Goal: Connect with others: Connect with others

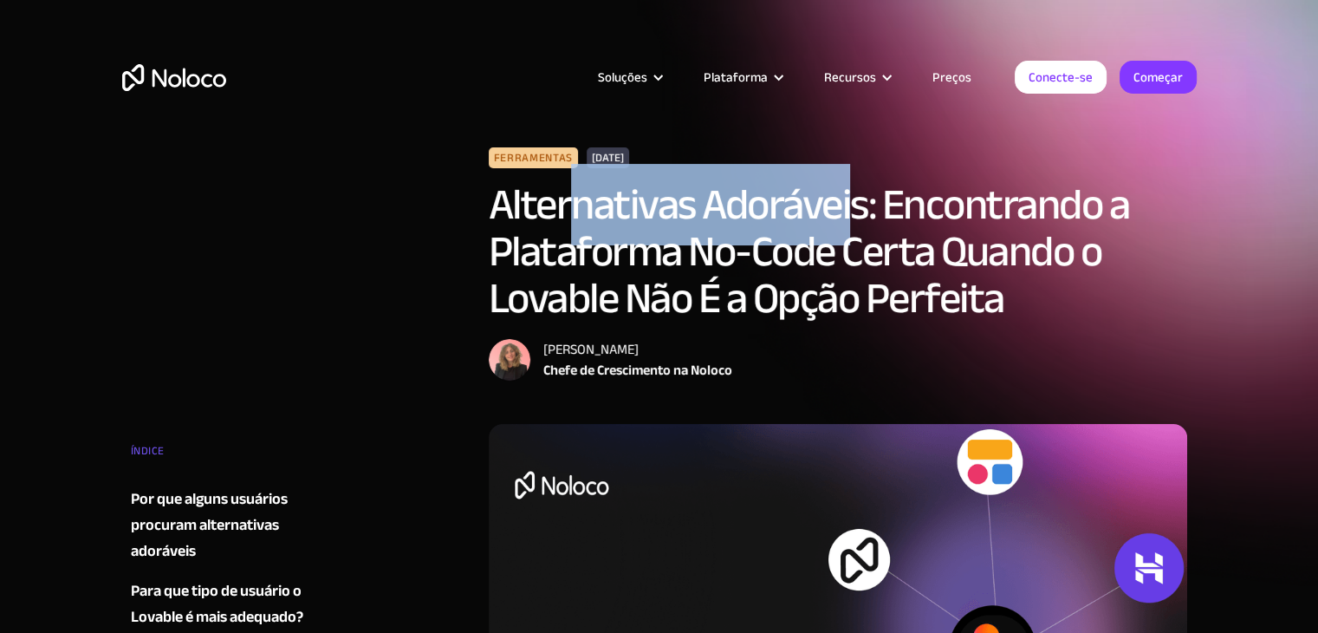
drag, startPoint x: 654, startPoint y: 222, endPoint x: 902, endPoint y: 247, distance: 249.1
click at [862, 230] on font "Alternativas Adoráveis: Encontrando a Plataforma No-Code Certa Quando o Lovable…" at bounding box center [809, 251] width 641 height 175
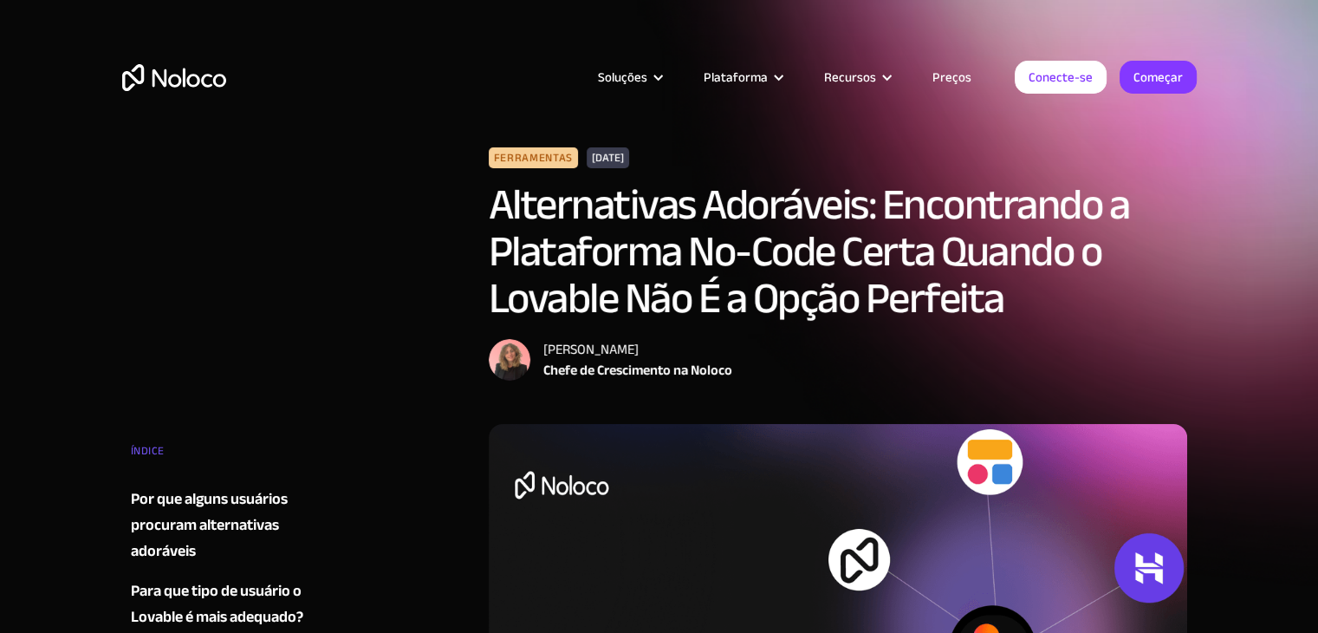
click at [964, 264] on font "Alternativas Adoráveis: Encontrando a Plataforma No-Code Certa Quando o Lovable…" at bounding box center [809, 251] width 641 height 175
click at [1065, 80] on font "Conecte-se" at bounding box center [1061, 77] width 64 height 24
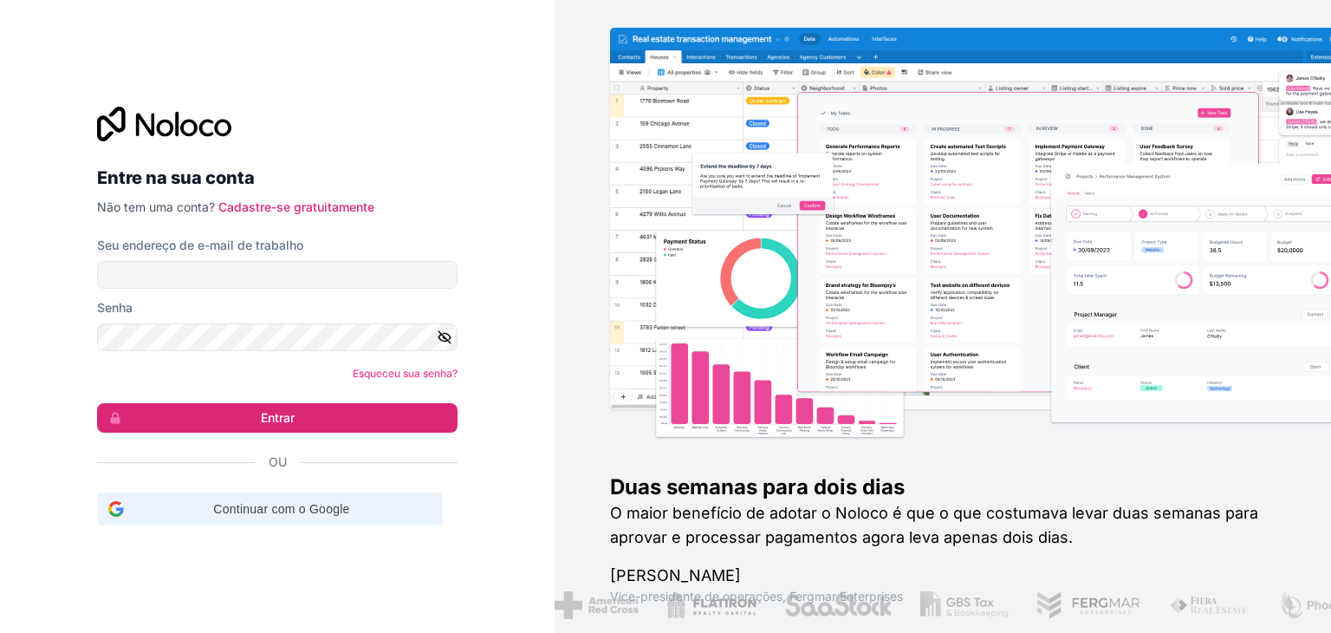
click at [309, 516] on span "Continuar com o Google" at bounding box center [282, 509] width 302 height 18
